Goal: Information Seeking & Learning: Check status

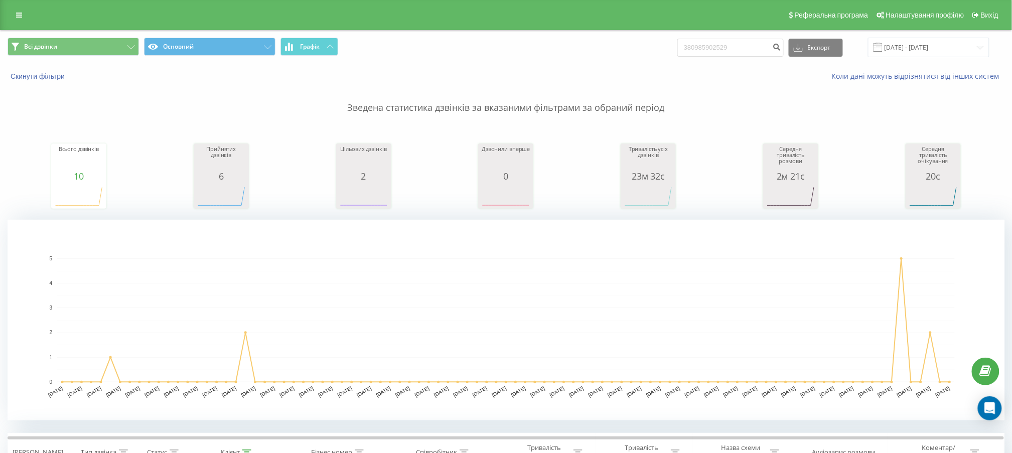
click at [720, 38] on div "380985902529 Експорт .csv .xls .xlsx 20.05.2025 - 20.08.2025" at bounding box center [833, 48] width 312 height 20
click at [720, 39] on input "380985902529" at bounding box center [730, 48] width 106 height 18
paste input "+48724081362"
type input "+48724081362"
click at [781, 46] on button "submit" at bounding box center [777, 48] width 14 height 18
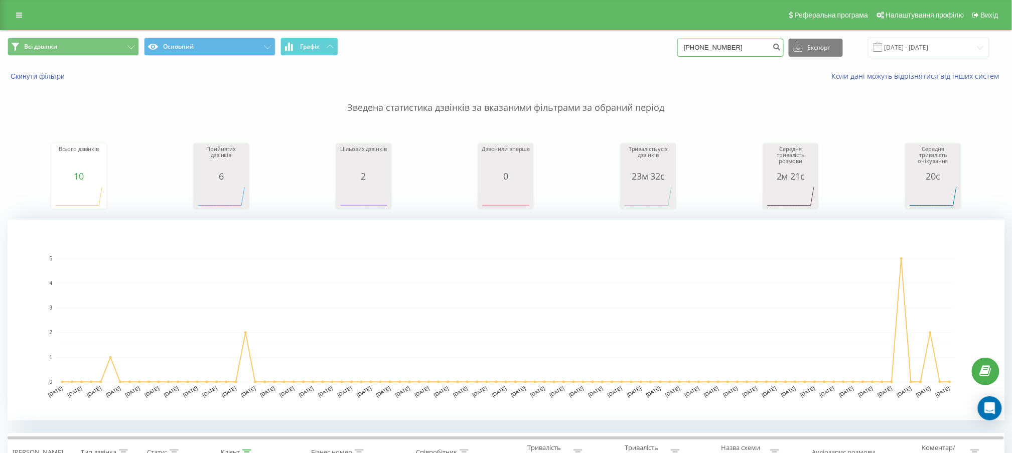
click at [698, 49] on input "+48724081362" at bounding box center [730, 48] width 106 height 18
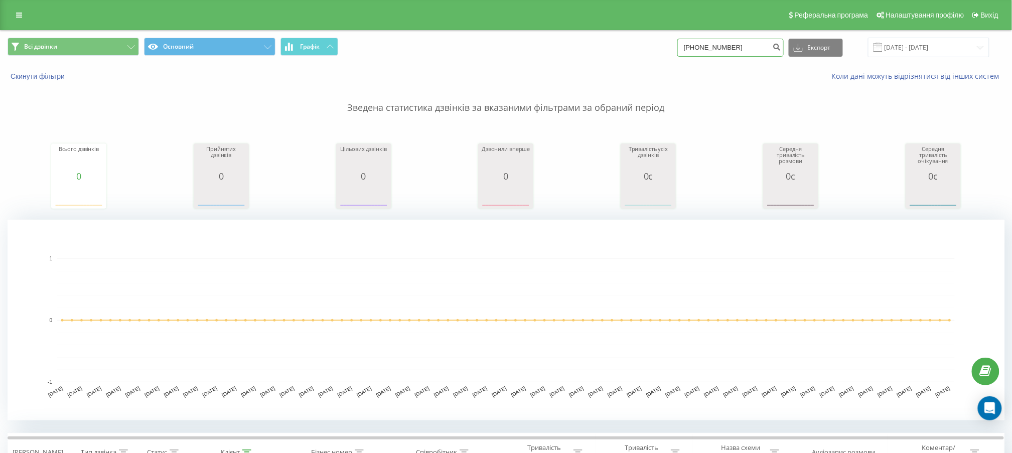
click at [703, 45] on input "+48724081362" at bounding box center [730, 48] width 106 height 18
click at [702, 46] on input "+48724081362" at bounding box center [730, 48] width 106 height 18
drag, startPoint x: 701, startPoint y: 47, endPoint x: 691, endPoint y: 48, distance: 10.0
click at [691, 48] on input "+48724081362" at bounding box center [730, 48] width 106 height 18
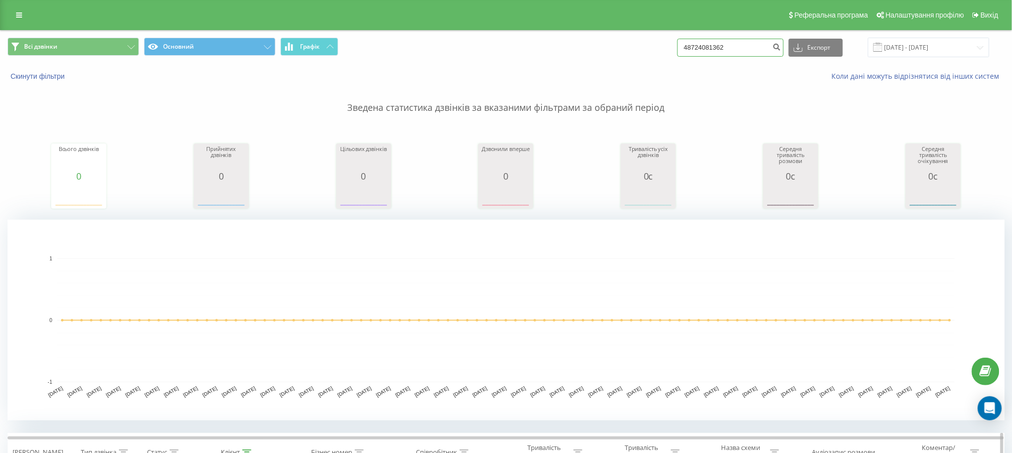
type input "48724081362"
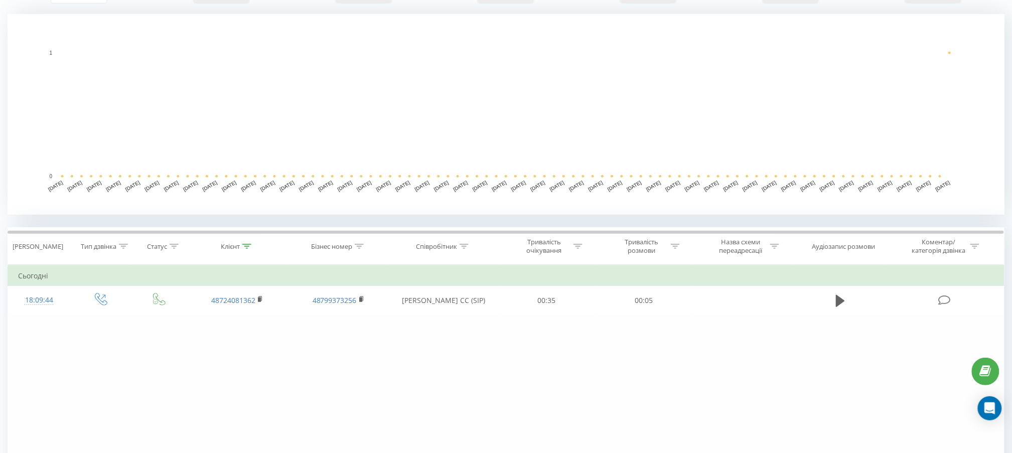
scroll to position [280, 0]
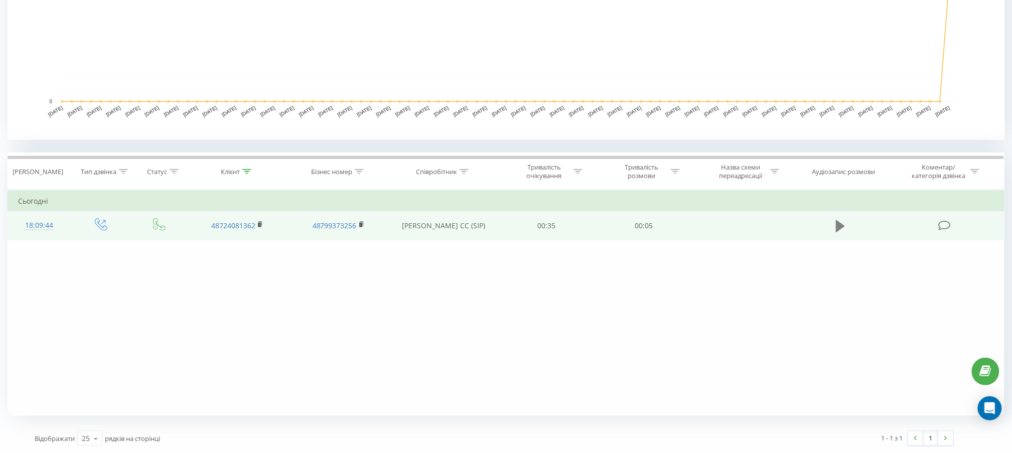
click at [836, 222] on button at bounding box center [840, 226] width 15 height 15
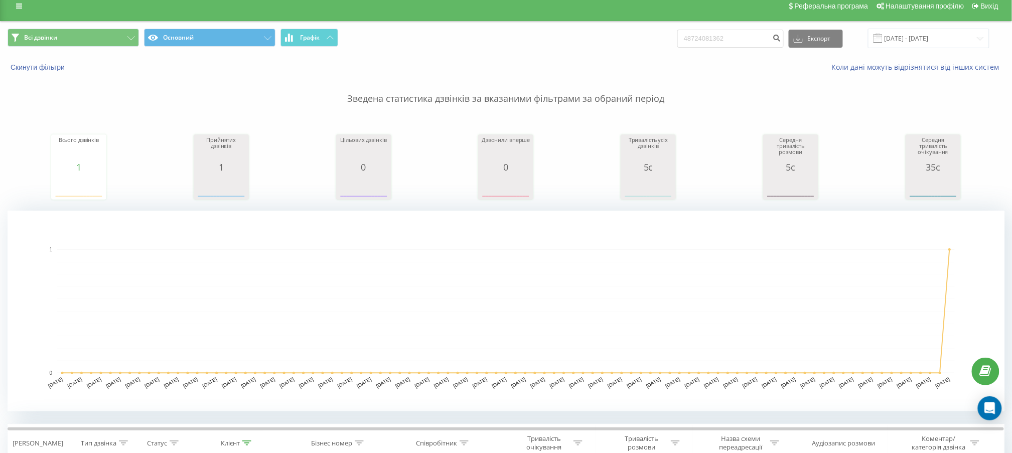
scroll to position [0, 0]
